Goal: Task Accomplishment & Management: Manage account settings

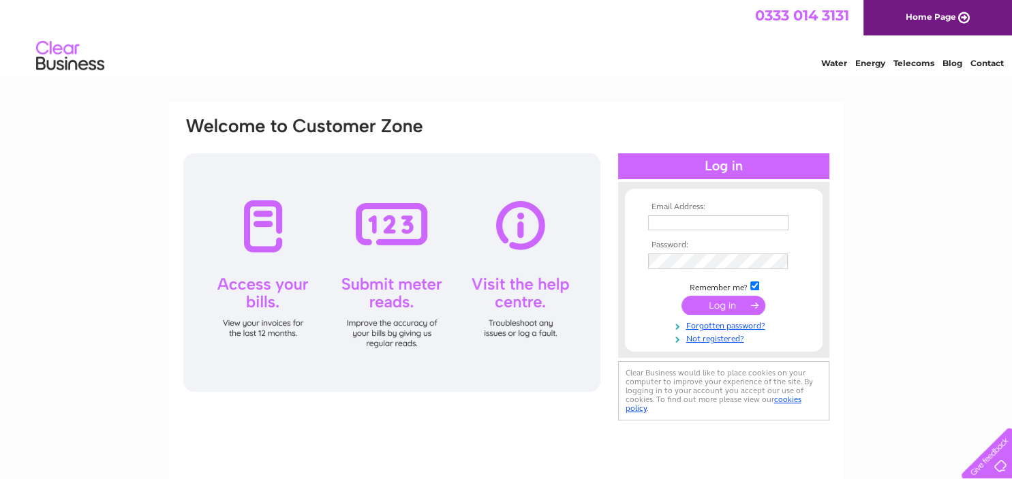
click at [684, 225] on input "text" at bounding box center [718, 222] width 140 height 15
click at [718, 309] on td at bounding box center [724, 307] width 158 height 26
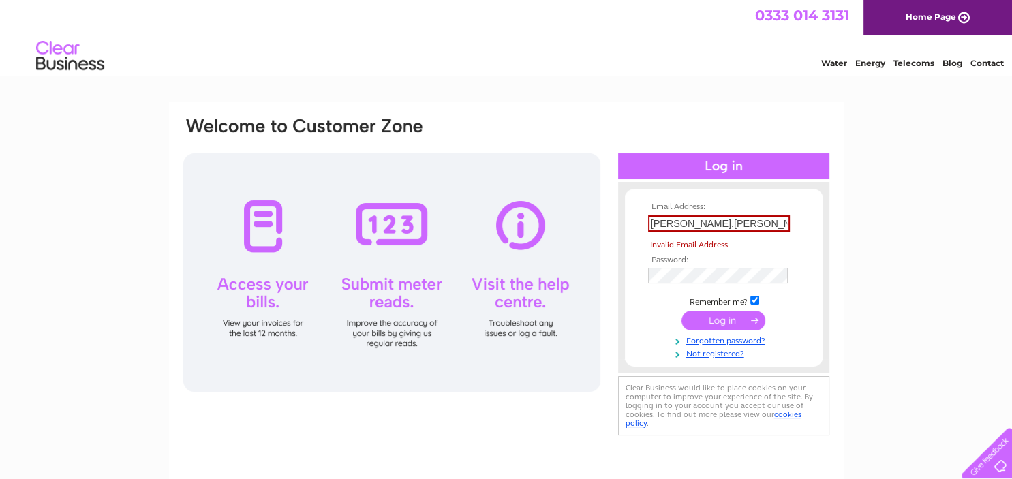
click at [713, 320] on input "submit" at bounding box center [724, 320] width 84 height 19
click at [718, 225] on input "Vivek.Kumar" at bounding box center [719, 223] width 142 height 16
click at [737, 219] on input "Vivek.Kumar" at bounding box center [719, 223] width 142 height 16
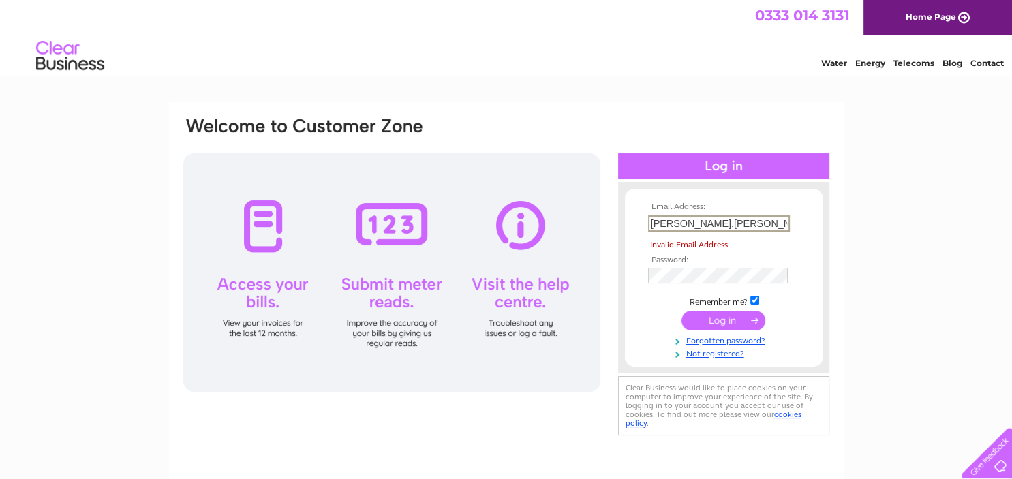
drag, startPoint x: 726, startPoint y: 223, endPoint x: 641, endPoint y: 223, distance: 84.5
click at [648, 223] on input "Vivek.Kumar" at bounding box center [719, 223] width 142 height 16
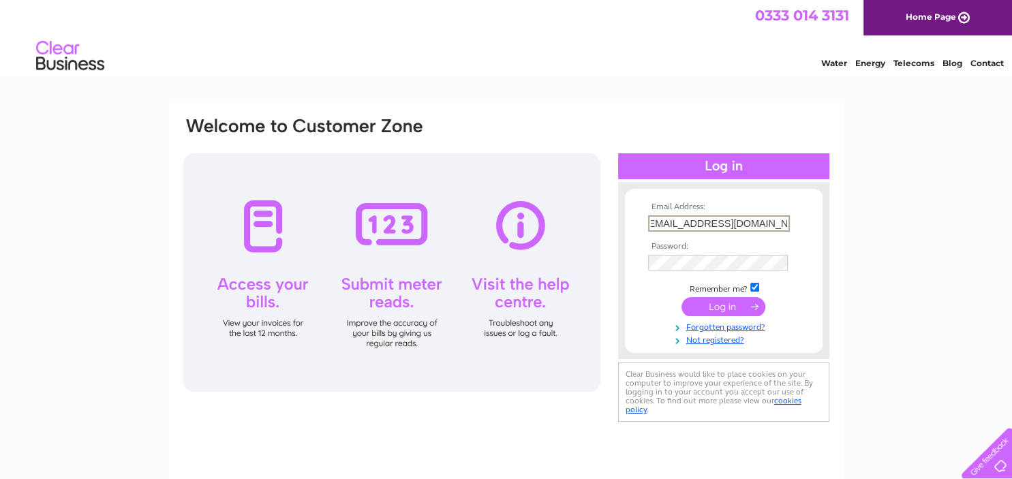
scroll to position [0, 14]
type input "[EMAIL_ADDRESS][DOMAIN_NAME]"
click at [695, 305] on input "submit" at bounding box center [724, 305] width 84 height 19
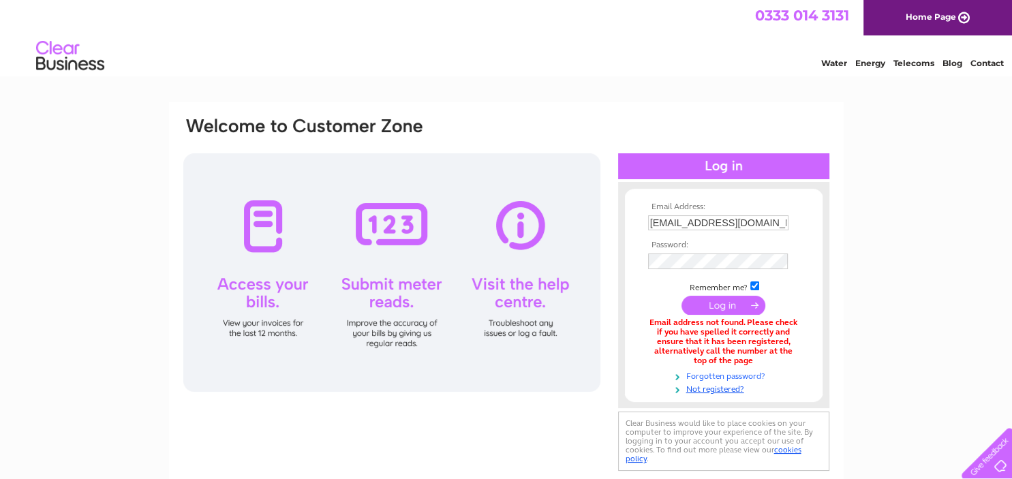
click at [720, 378] on link "Forgotten password?" at bounding box center [725, 375] width 155 height 13
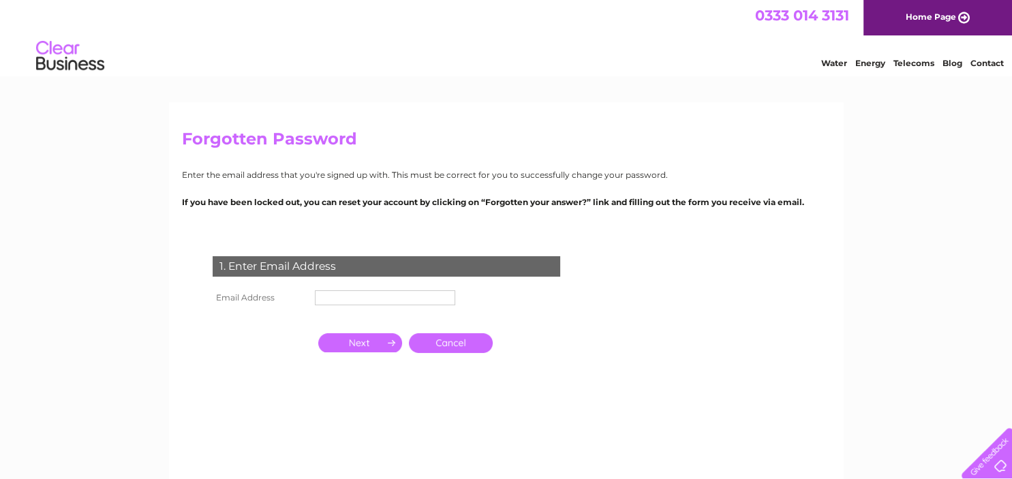
click at [329, 297] on input "text" at bounding box center [385, 297] width 140 height 15
paste input "payments@cloudedgesolution"
type input "[EMAIL_ADDRESS][DOMAIN_NAME]"
click at [271, 344] on th at bounding box center [260, 342] width 102 height 33
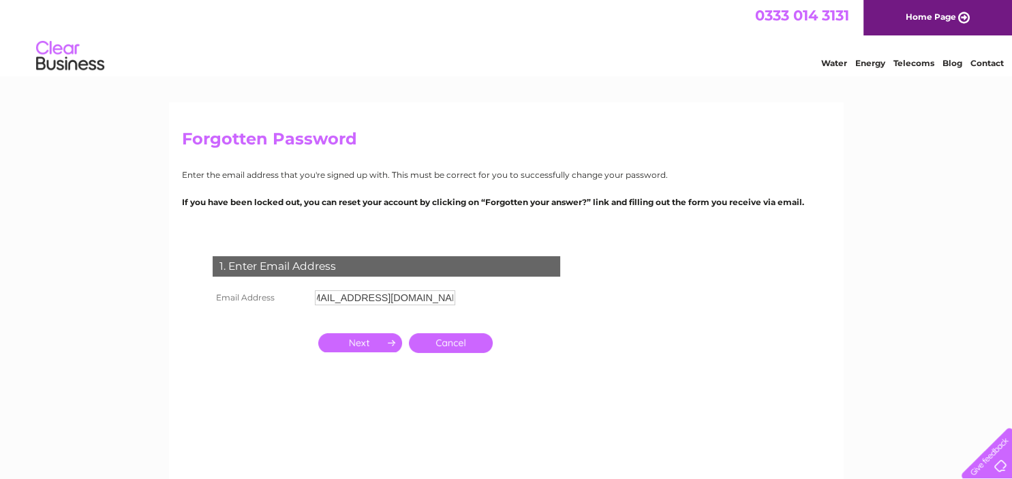
click at [348, 345] on input "button" at bounding box center [360, 342] width 84 height 19
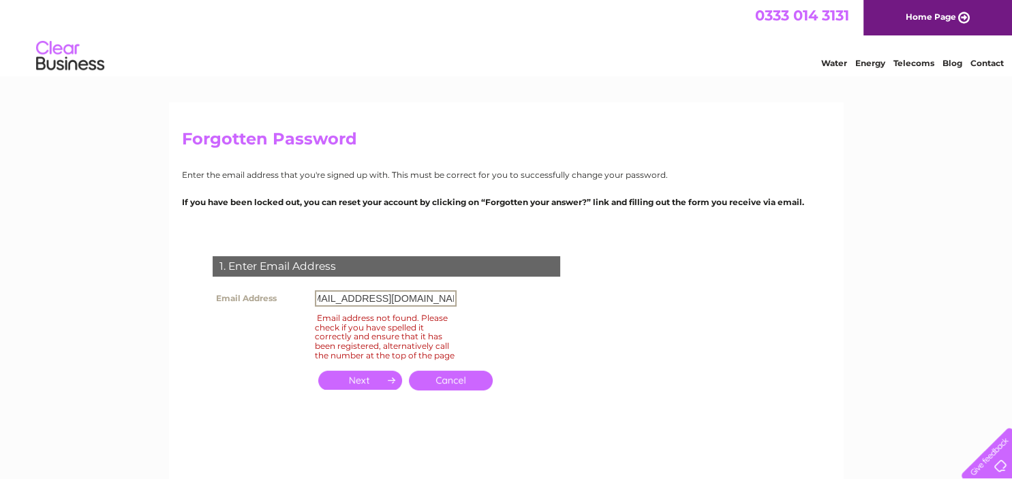
click at [427, 297] on input "[EMAIL_ADDRESS][DOMAIN_NAME]" at bounding box center [386, 298] width 142 height 16
click at [342, 296] on input "[EMAIL_ADDRESS][DOMAIN_NAME]" at bounding box center [386, 298] width 142 height 16
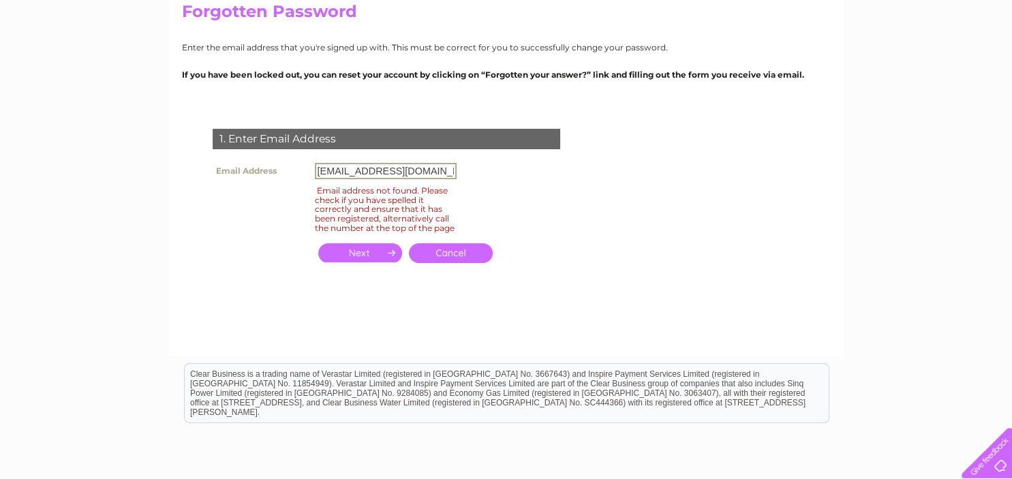
scroll to position [0, 0]
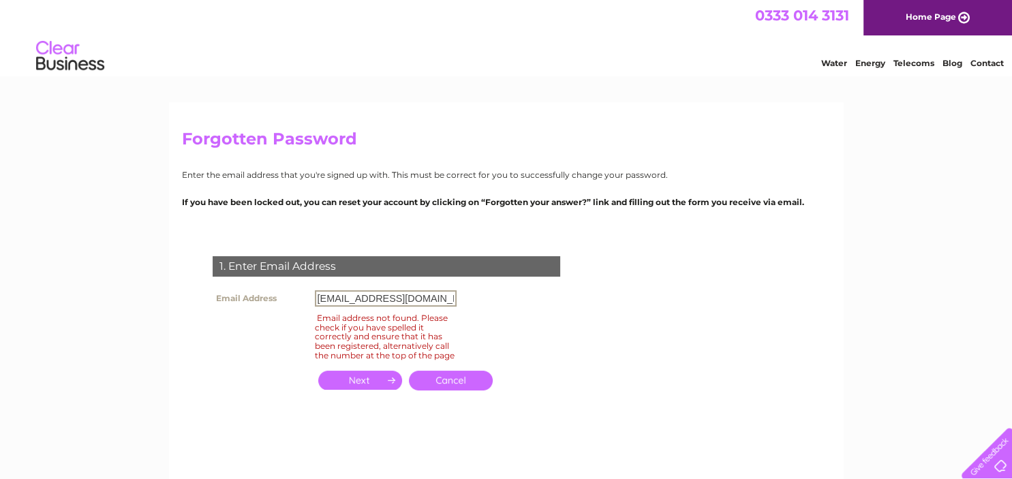
click at [196, 326] on div "1. Enter Email Address Email Address payments@cloudedgesolution.com Email addre…" at bounding box center [389, 331] width 414 height 177
click at [346, 390] on input "button" at bounding box center [360, 380] width 84 height 19
